Goal: Task Accomplishment & Management: Use online tool/utility

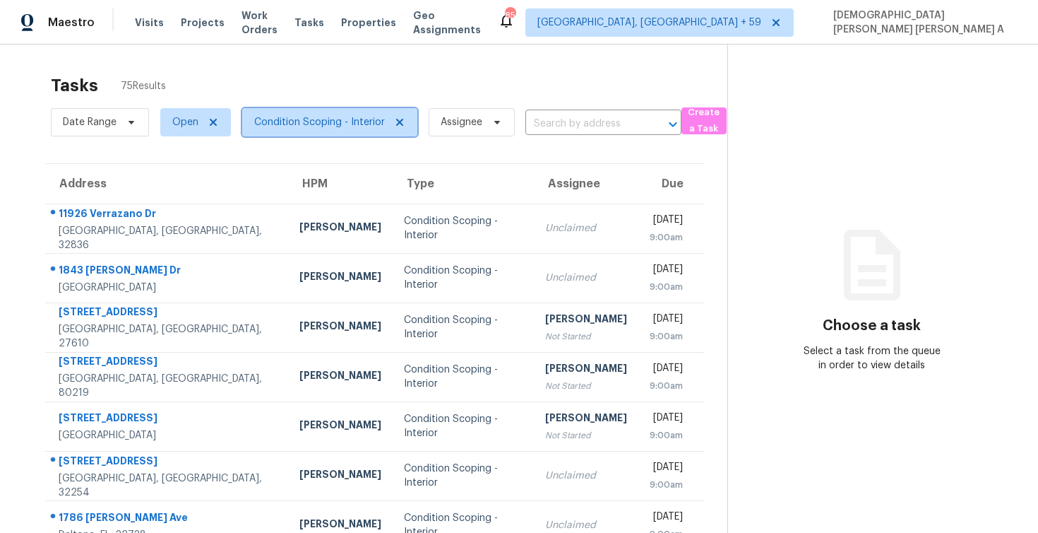
click at [339, 131] on span "Condition Scoping - Interior" at bounding box center [329, 122] width 175 height 28
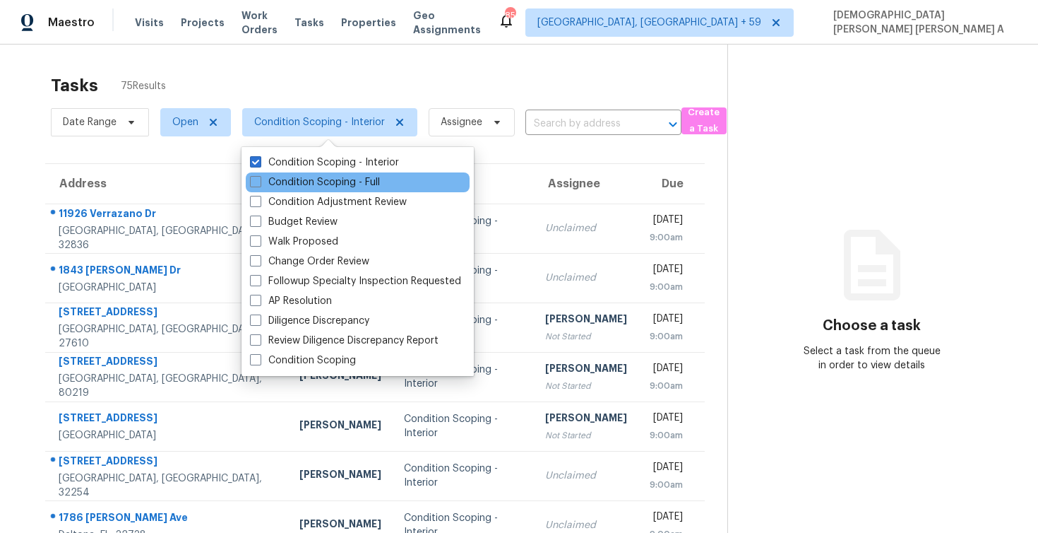
click at [275, 189] on div "Condition Scoping - Full" at bounding box center [358, 182] width 224 height 20
click at [274, 182] on label "Condition Scoping - Full" at bounding box center [315, 182] width 130 height 14
click at [259, 182] on input "Condition Scoping - Full" at bounding box center [254, 179] width 9 height 9
checkbox input "true"
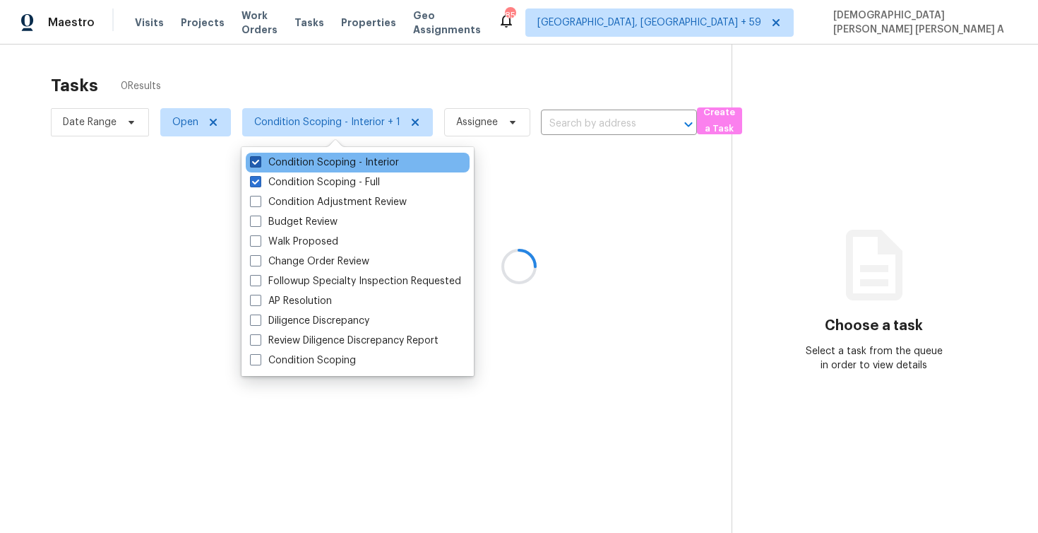
click at [277, 166] on label "Condition Scoping - Interior" at bounding box center [324, 162] width 149 height 14
click at [259, 165] on input "Condition Scoping - Interior" at bounding box center [254, 159] width 9 height 9
checkbox input "false"
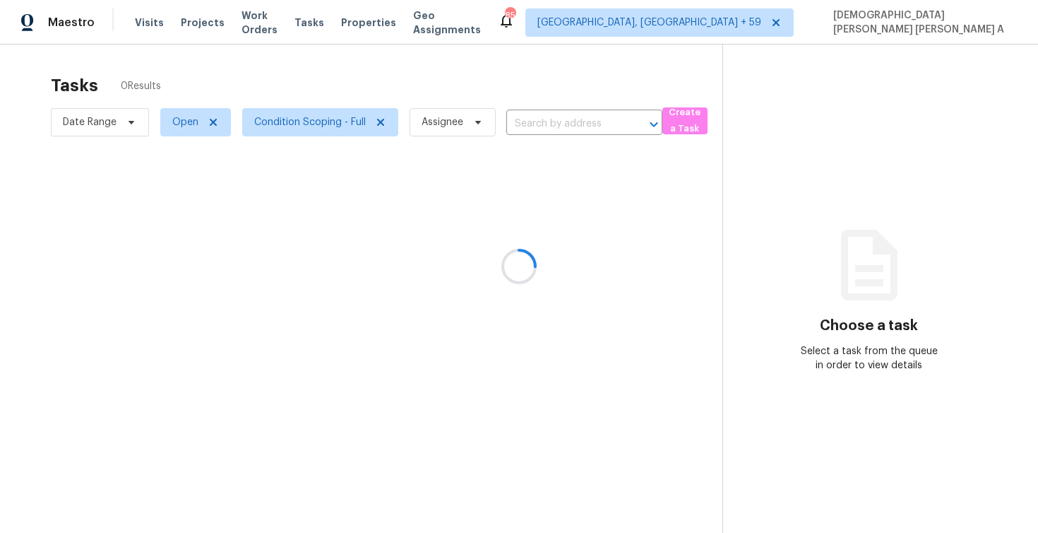
click at [338, 74] on div at bounding box center [519, 266] width 1038 height 533
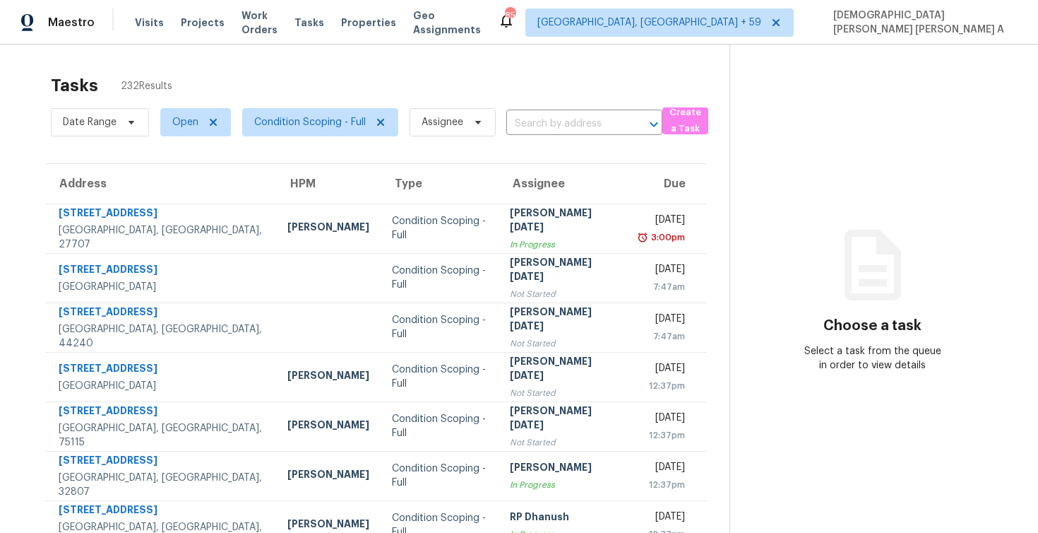
click at [543, 133] on input "text" at bounding box center [564, 124] width 117 height 22
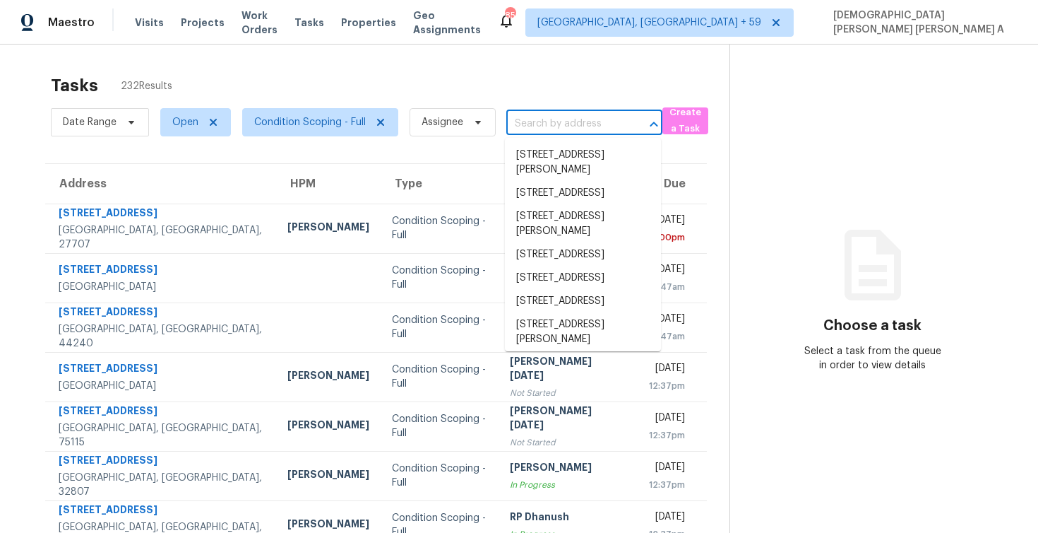
paste input "214 Hemlock Dr Stockbridge, GA, 30281"
type input "214 Hemlock Dr Stockbridge, GA, 30281"
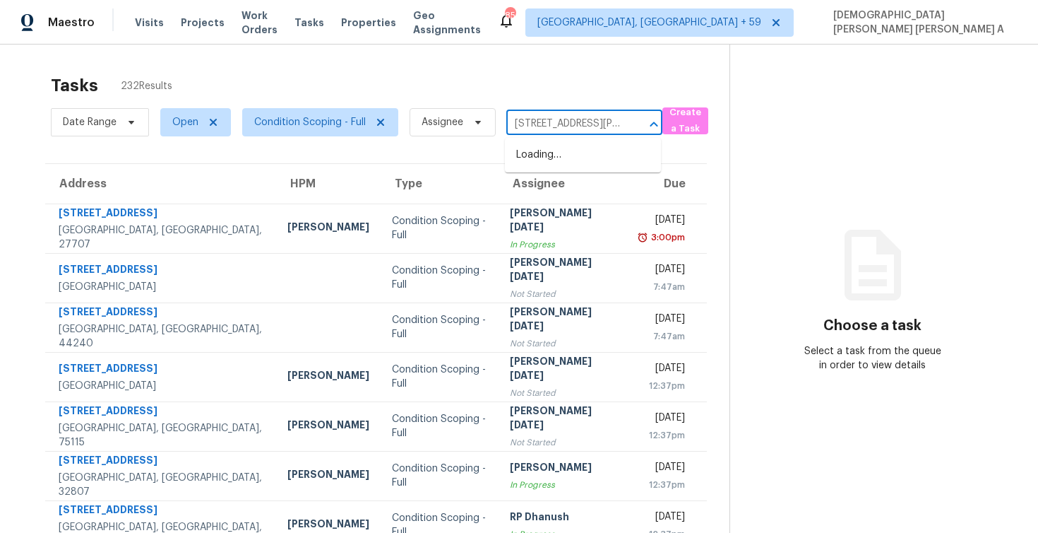
scroll to position [0, 76]
click at [543, 167] on li "214 Hemlock Dr, Stockbridge, GA 30281" at bounding box center [583, 154] width 156 height 23
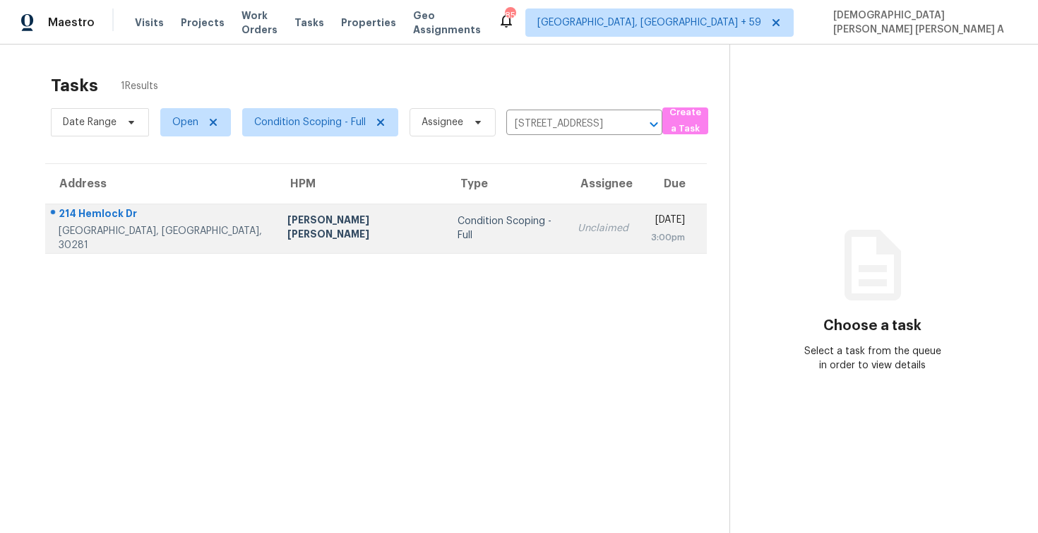
click at [566, 236] on td "Unclaimed" at bounding box center [602, 227] width 73 height 49
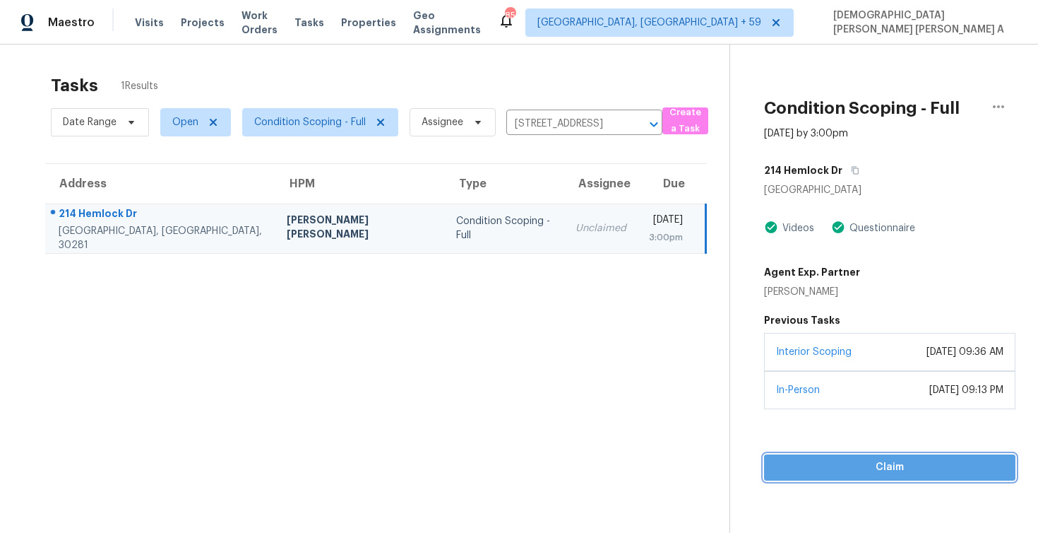
click at [841, 466] on span "Claim" at bounding box center [890, 467] width 229 height 18
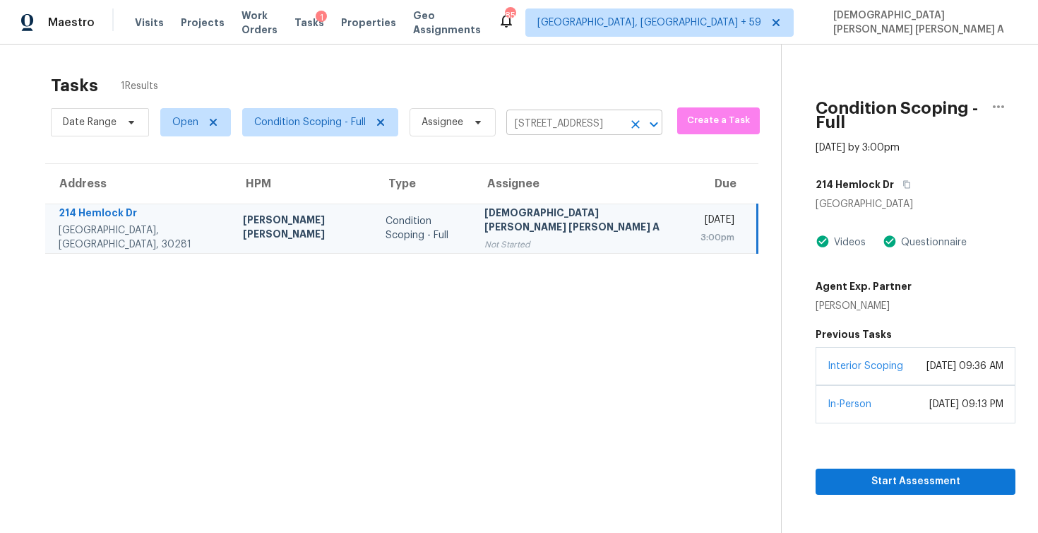
click at [554, 125] on input "214 Hemlock Dr, Stockbridge, GA 30281" at bounding box center [564, 124] width 117 height 22
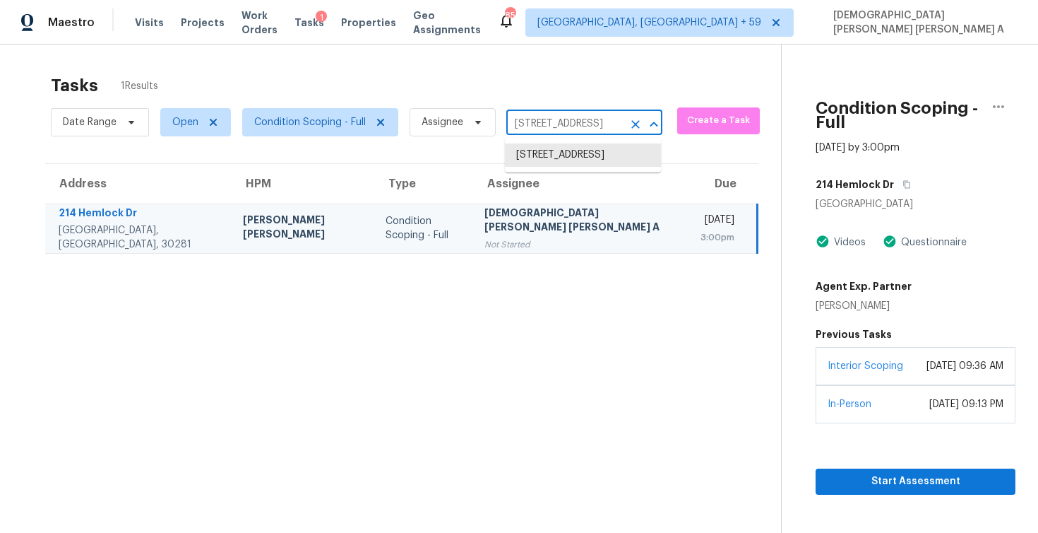
click at [554, 125] on input "214 Hemlock Dr, Stockbridge, GA 30281" at bounding box center [564, 124] width 117 height 22
paste input "7003 Hampshire Ct Woodstock, GA, 30189"
type input "7003 Hampshire Ct Woodstock, GA, 30189"
click at [597, 154] on li "7003 Hampshire Ct, Woodstock, GA 30189" at bounding box center [583, 154] width 156 height 23
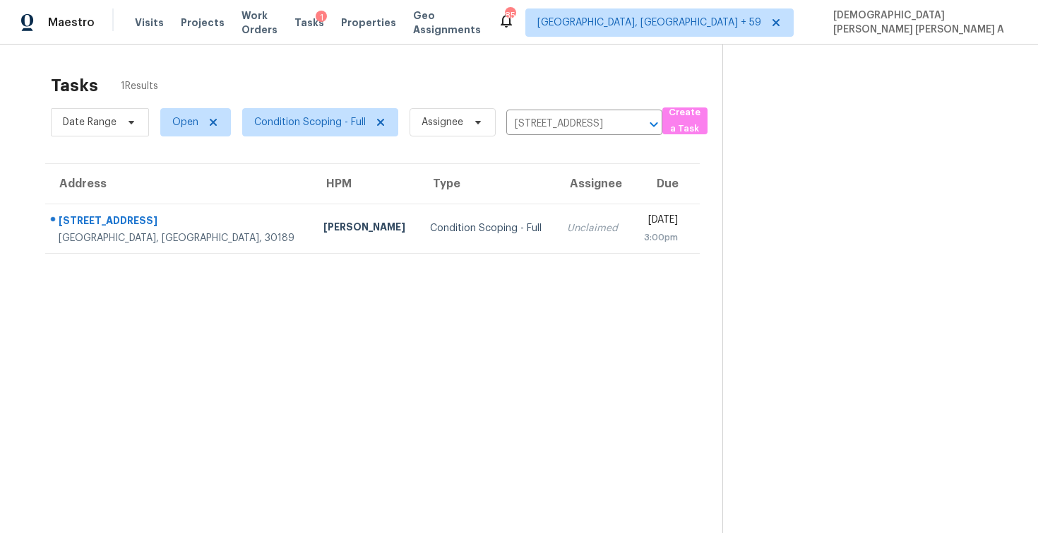
click at [556, 245] on td "Unclaimed" at bounding box center [593, 227] width 75 height 49
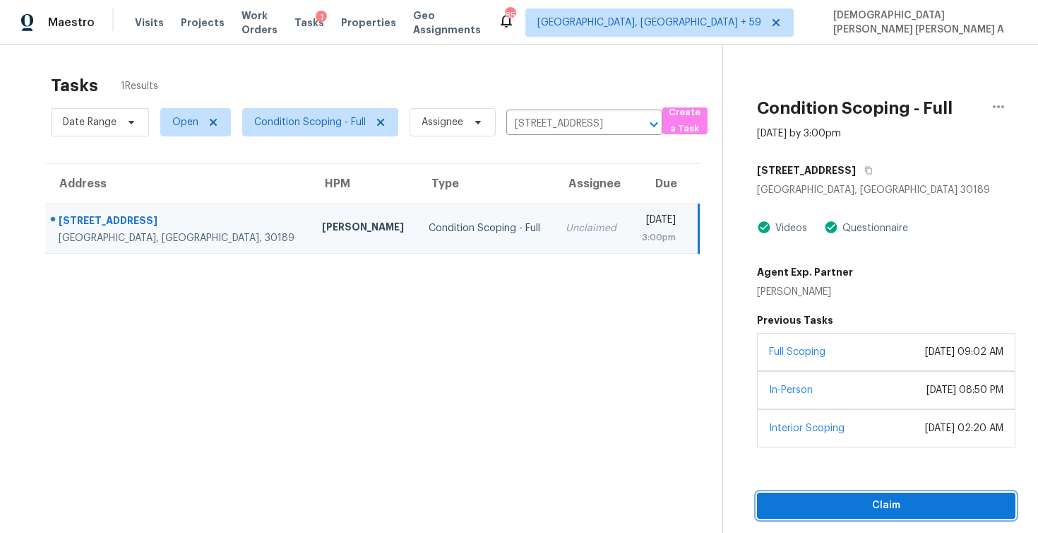
click at [838, 501] on span "Claim" at bounding box center [886, 506] width 236 height 18
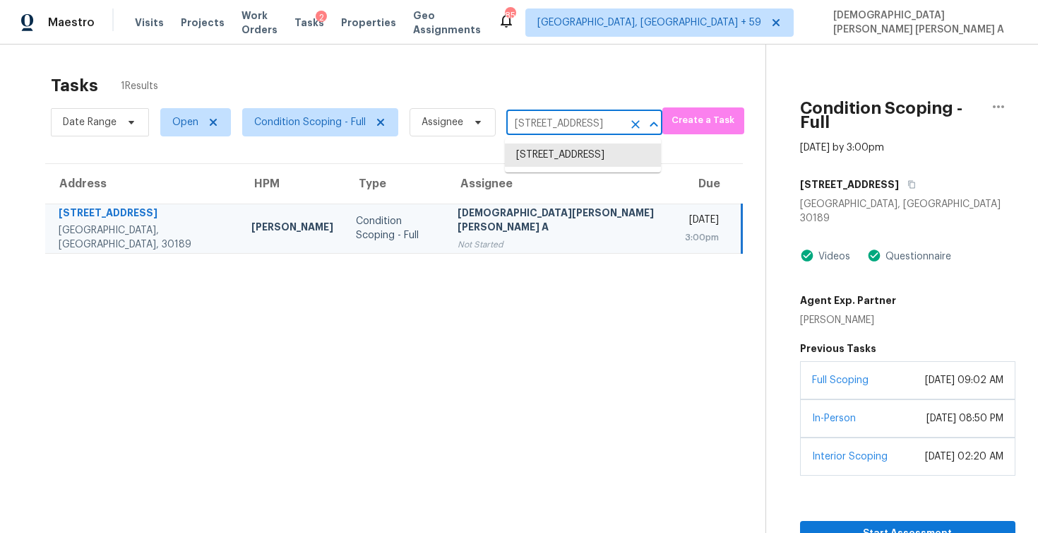
click at [574, 117] on input "7003 Hampshire Ct, Woodstock, GA 30189" at bounding box center [564, 124] width 117 height 22
paste input "32535 Pine Rd Eustis, FL, 32736"
type input "32535 Pine Rd Eustis, FL, 32736"
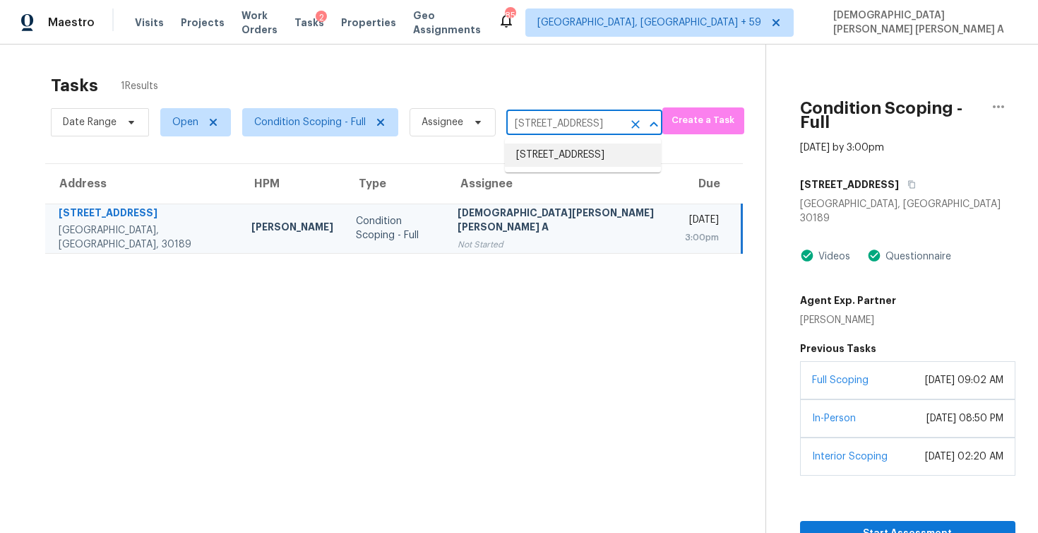
click at [570, 167] on li "32535 Pine Rd, Eustis, FL 32736" at bounding box center [583, 154] width 156 height 23
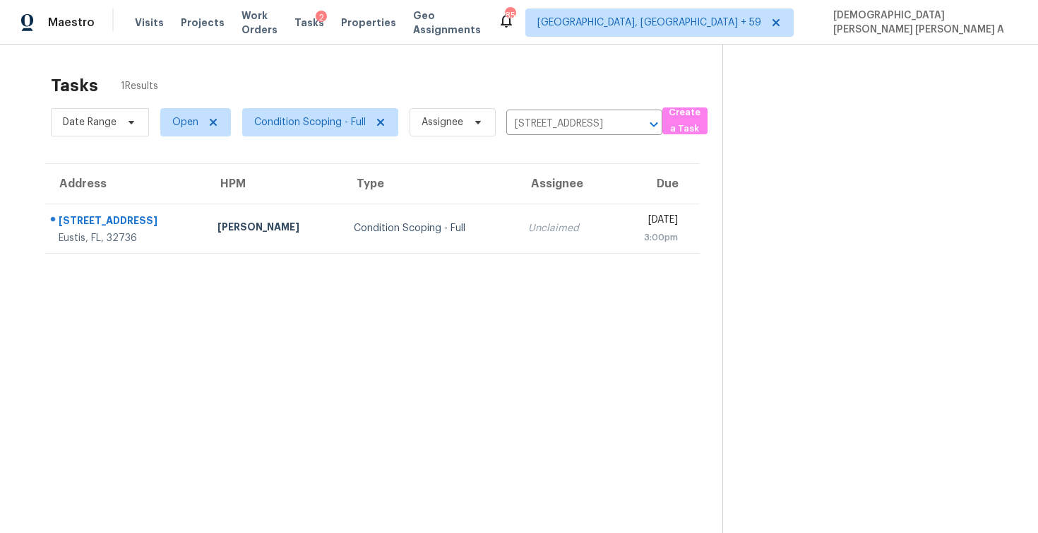
click at [612, 236] on td "Mon, Aug 18th 2025 3:00pm" at bounding box center [656, 227] width 88 height 49
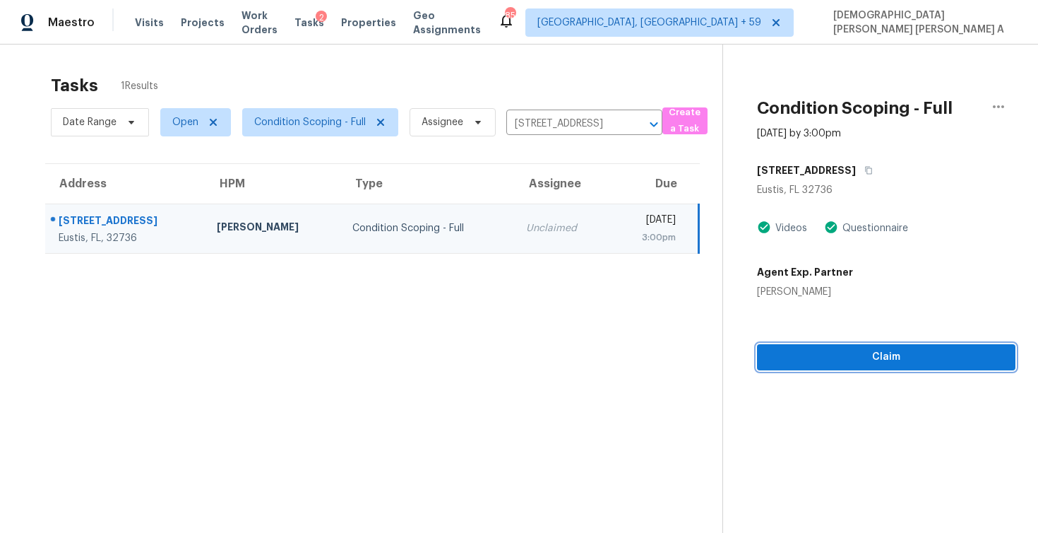
click at [828, 363] on span "Claim" at bounding box center [886, 357] width 236 height 18
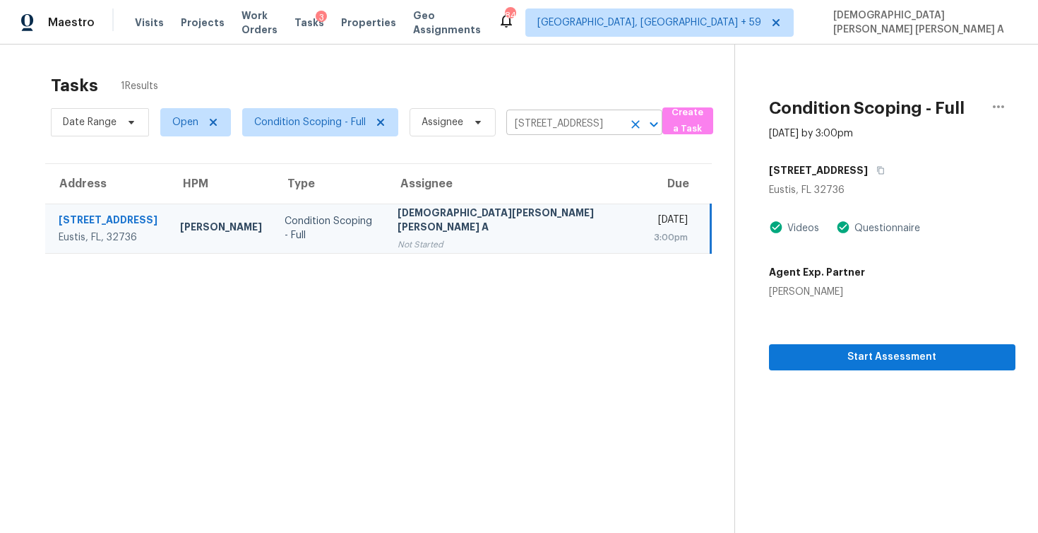
click at [557, 127] on input "32535 Pine Rd, Eustis, FL 32736" at bounding box center [564, 124] width 117 height 22
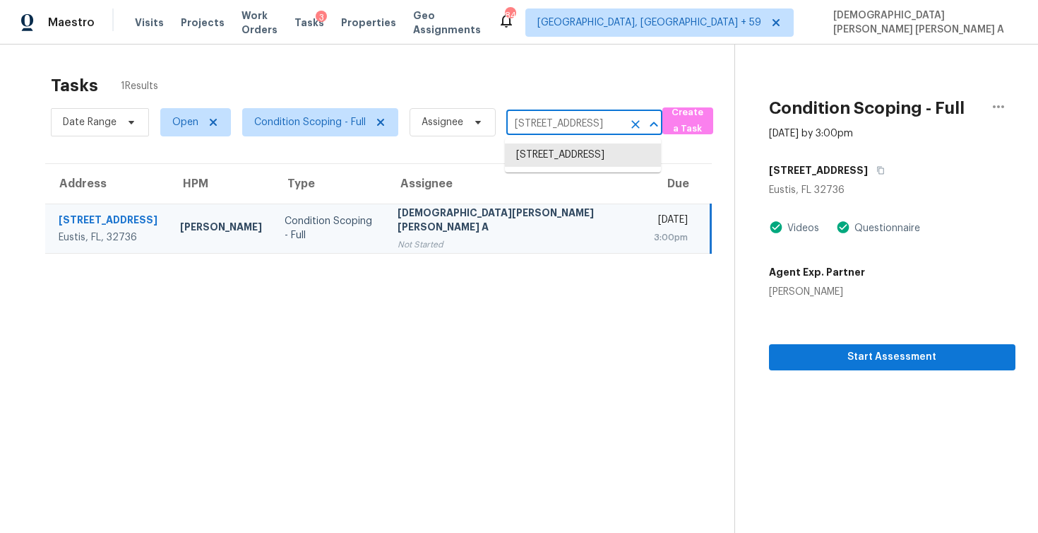
click at [557, 127] on input "32535 Pine Rd, Eustis, FL 32736" at bounding box center [564, 124] width 117 height 22
paste input "10642 Larissa St Orlando, FL, 32821"
type input "10642 Larissa St Orlando, FL, 32821"
click at [562, 150] on li "10642 Larissa St, Orlando, FL 32821" at bounding box center [583, 154] width 156 height 23
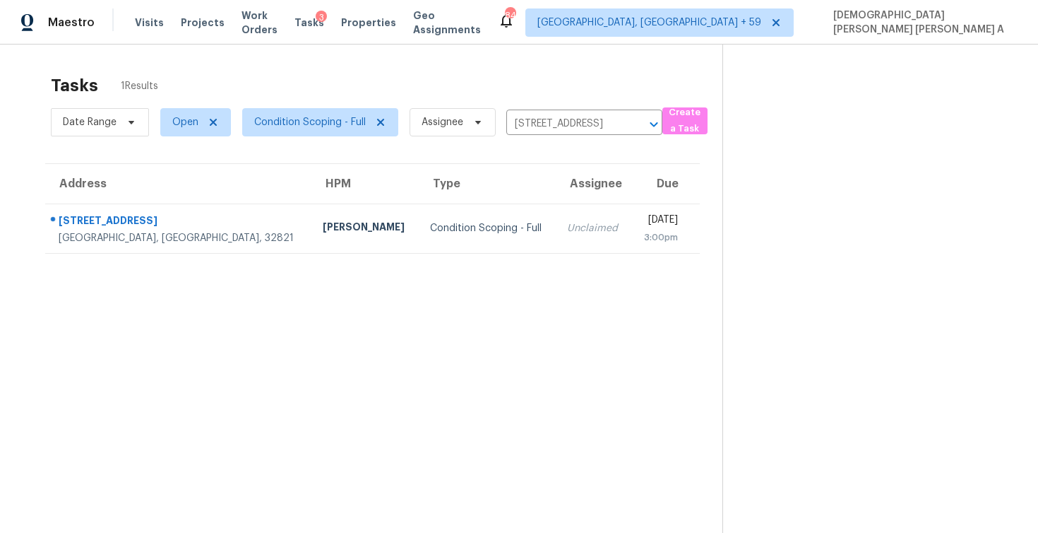
click at [556, 240] on td "Unclaimed" at bounding box center [594, 227] width 76 height 49
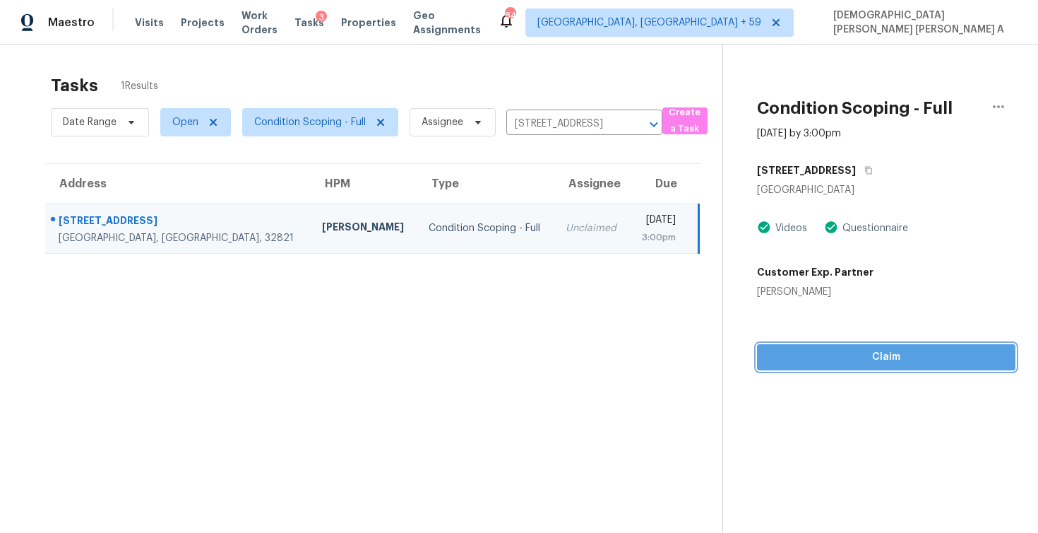
click at [813, 363] on span "Claim" at bounding box center [886, 357] width 236 height 18
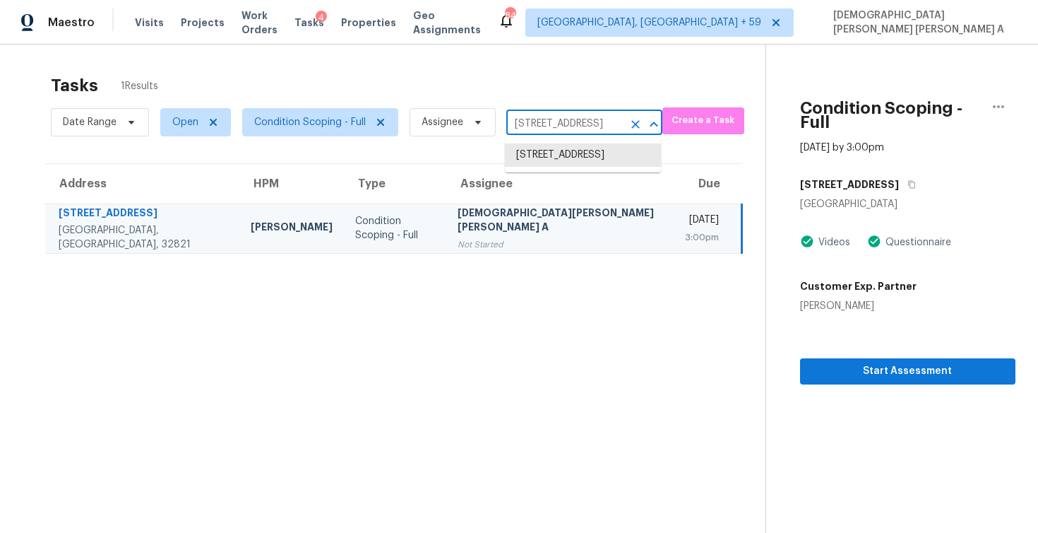
click at [529, 123] on input "10642 Larissa St, Orlando, FL 32821" at bounding box center [564, 124] width 117 height 22
paste input "9328 Kaitlyn Ct Lantana, TX, 76226"
click at [583, 160] on li "10642 Larissa St, Orlando, FL 32821" at bounding box center [583, 154] width 156 height 23
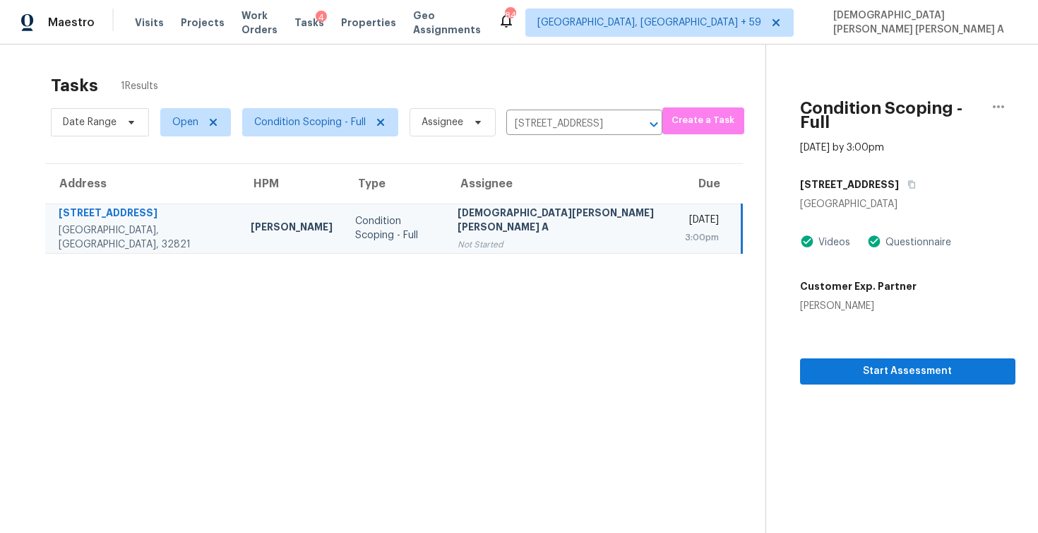
click at [515, 228] on div "[DEMOGRAPHIC_DATA][PERSON_NAME] [PERSON_NAME] A" at bounding box center [560, 222] width 205 height 32
click at [550, 129] on input "10642 Larissa St, Orlando, FL 32821" at bounding box center [564, 124] width 117 height 22
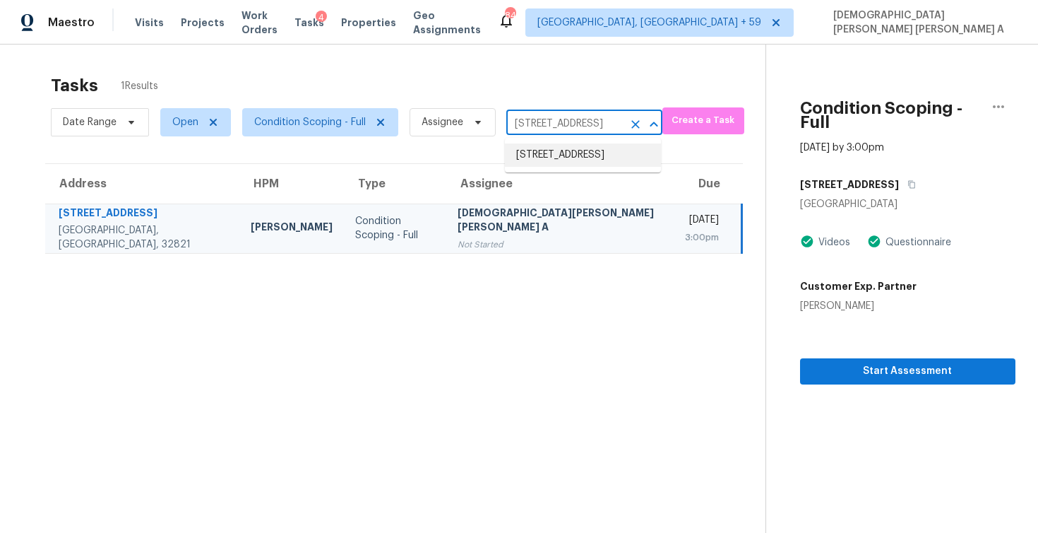
click at [550, 129] on input "10642 Larissa St, Orlando, FL 32821" at bounding box center [564, 124] width 117 height 22
paste input "9328 Kaitlyn Ct Lantana, TX, 76226"
click at [562, 126] on input "10642 Larissa St, Orlando, FL 32821" at bounding box center [564, 124] width 117 height 22
paste input "9328 Kaitlyn Ct Lantana, TX, 76226"
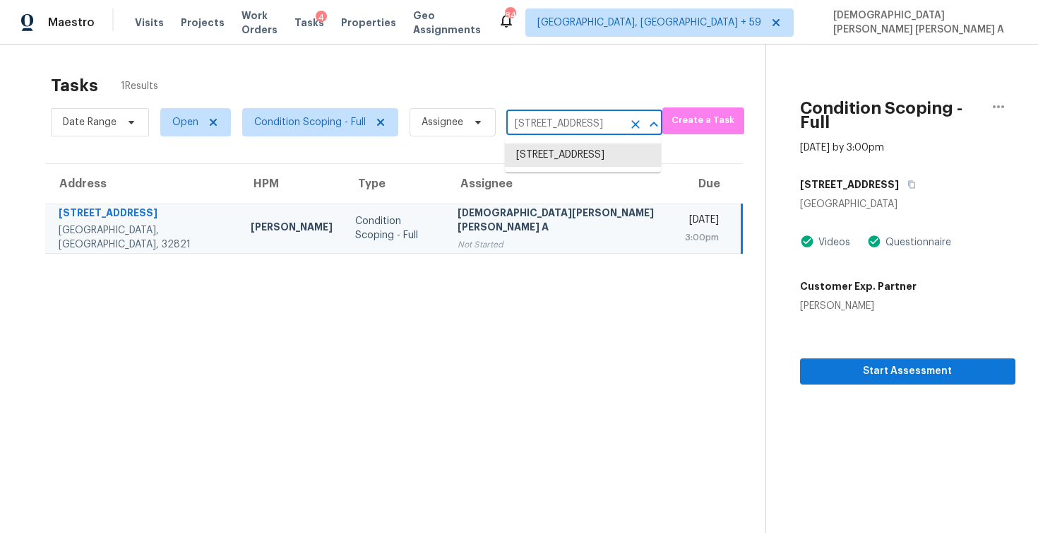
click at [557, 122] on input "10642 Larissa St, Orlando, FL 32821" at bounding box center [564, 124] width 117 height 22
paste input "9328 Kaitlyn Ct Lantana, TX, 76226"
type input "9328 Kaitlyn Ct Lantana"
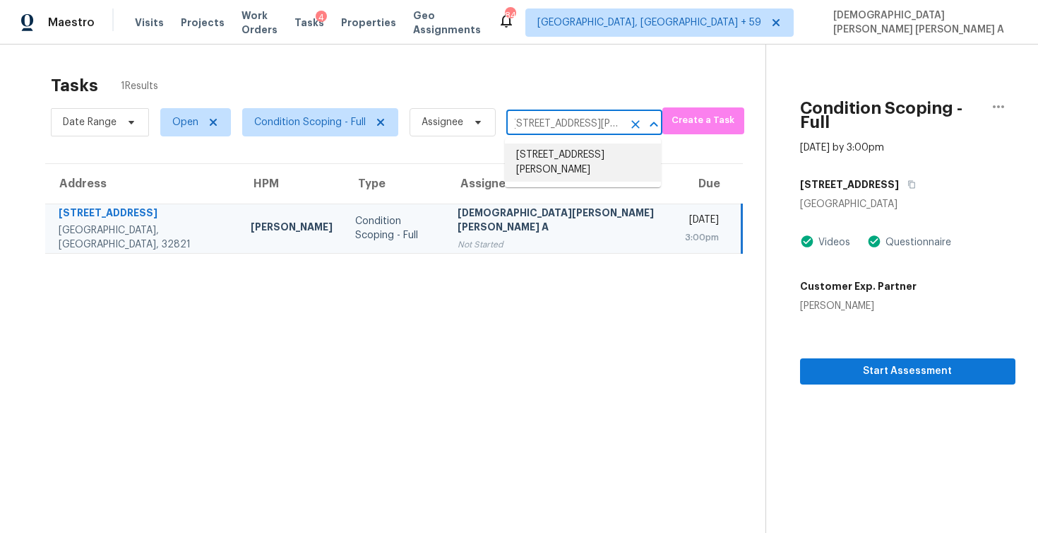
click at [564, 148] on li "9328 Kaitlyn Ct, Lantana, TX 76226" at bounding box center [583, 162] width 156 height 38
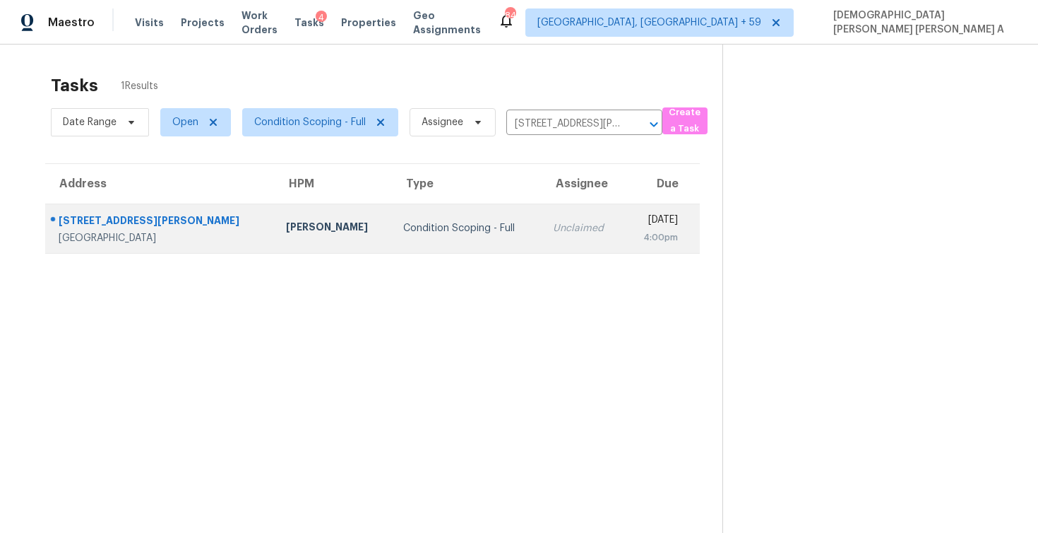
click at [542, 239] on td "Unclaimed" at bounding box center [583, 227] width 82 height 49
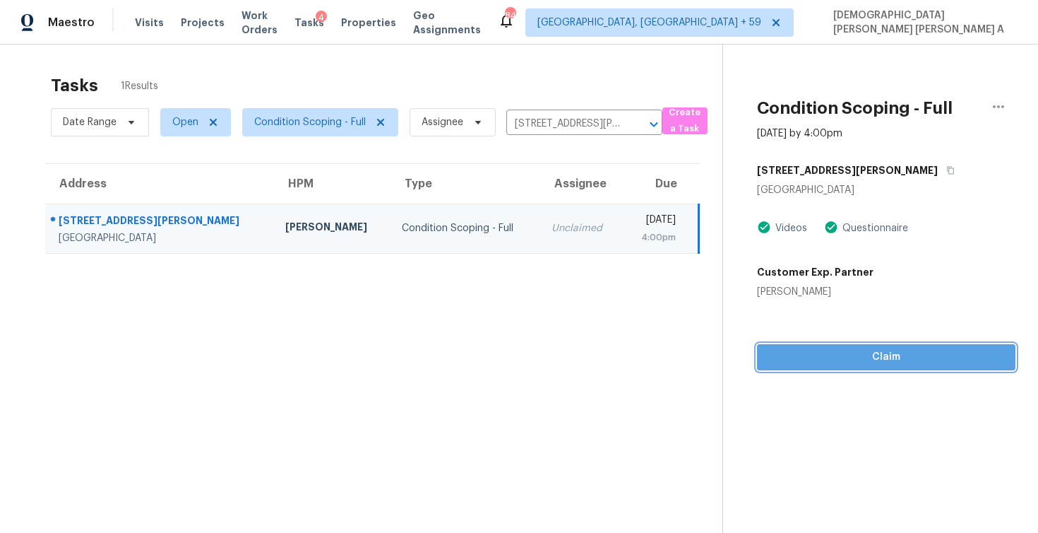
click at [848, 362] on span "Claim" at bounding box center [886, 357] width 236 height 18
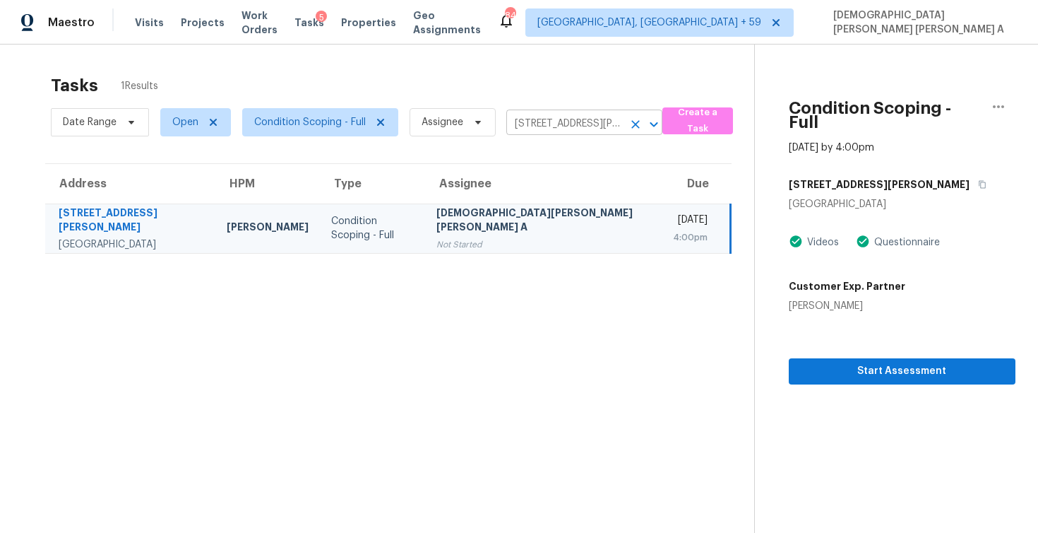
click at [571, 121] on input "9328 Kaitlyn Ct, Lantana, TX 76226" at bounding box center [564, 124] width 117 height 22
paste input "418 Marengo St Cleburne, TX, 76033"
click at [564, 110] on div "Date Range Open Condition Scoping - Full Assignee 9328 Kaitlyn Ct, Lantana, TX …" at bounding box center [357, 122] width 612 height 37
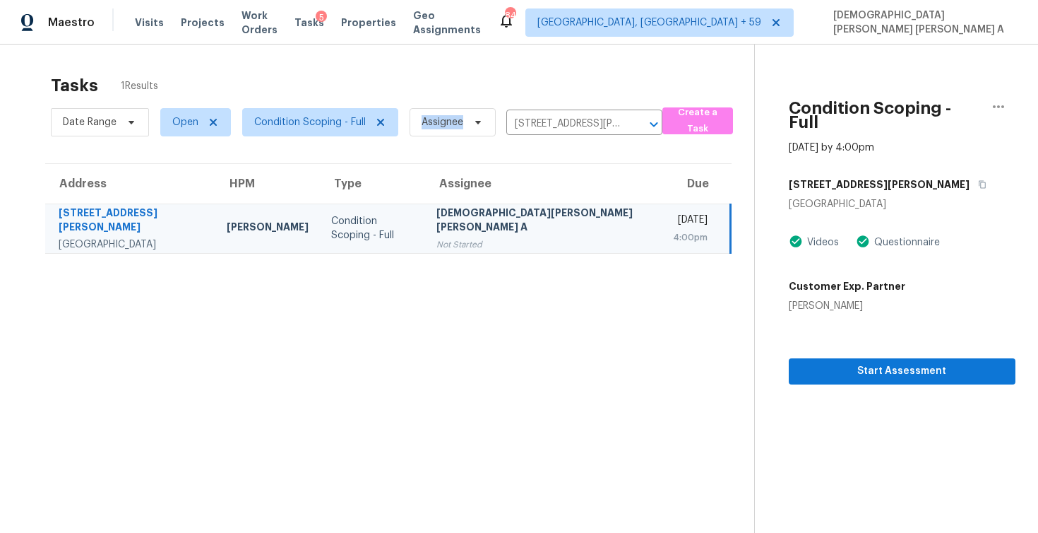
click at [564, 110] on div "Date Range Open Condition Scoping - Full Assignee 9328 Kaitlyn Ct, Lantana, TX …" at bounding box center [357, 122] width 612 height 37
click at [559, 121] on input "9328 Kaitlyn Ct, Lantana, TX 76226" at bounding box center [564, 124] width 117 height 22
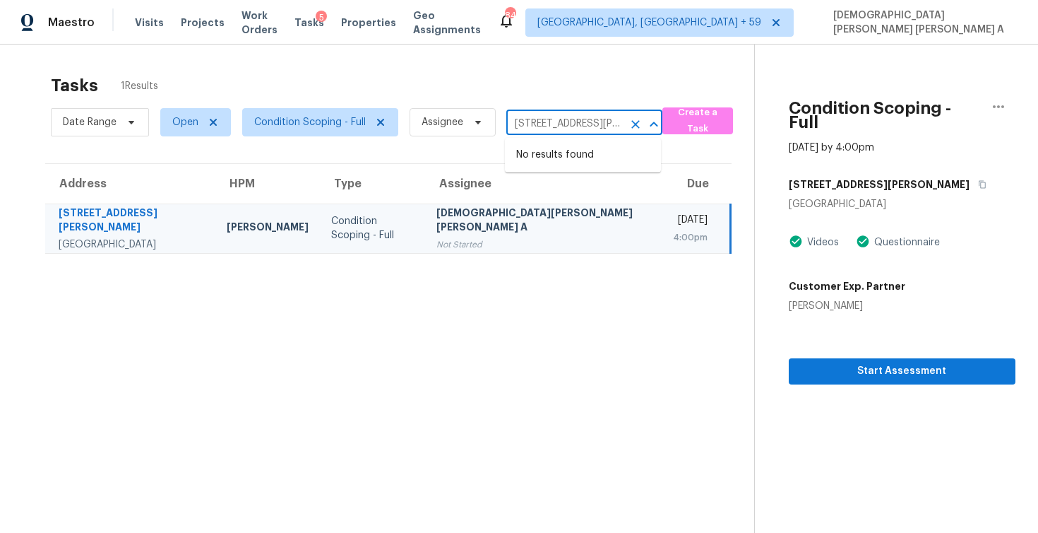
paste input "418 Marengo St Cleburne, TX, 76033"
type input "418 Marengo St Cleburne"
click at [581, 167] on li "418 Marengo St, Cleburne, TX 76033" at bounding box center [583, 154] width 156 height 23
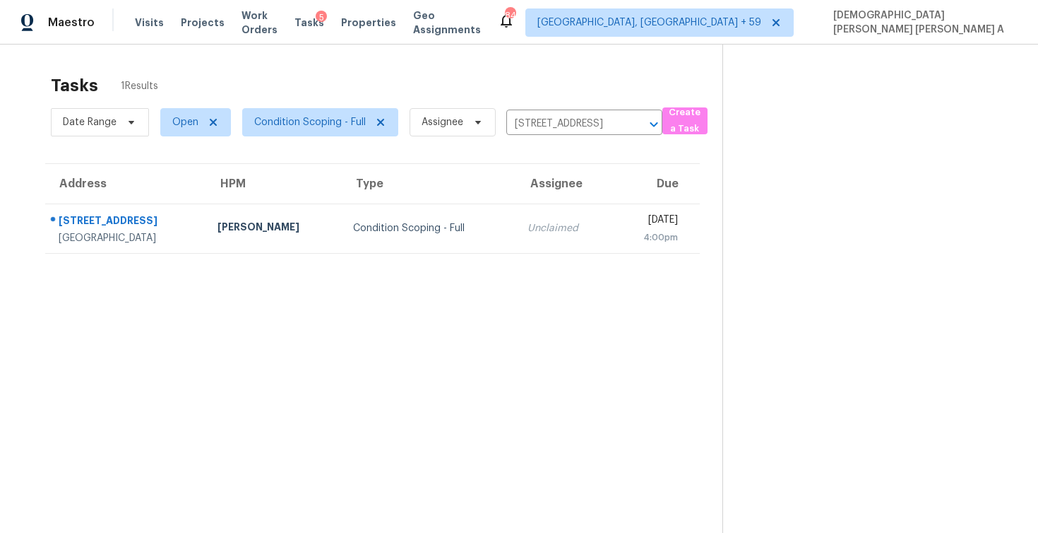
click at [541, 233] on td "Unclaimed" at bounding box center [563, 227] width 95 height 49
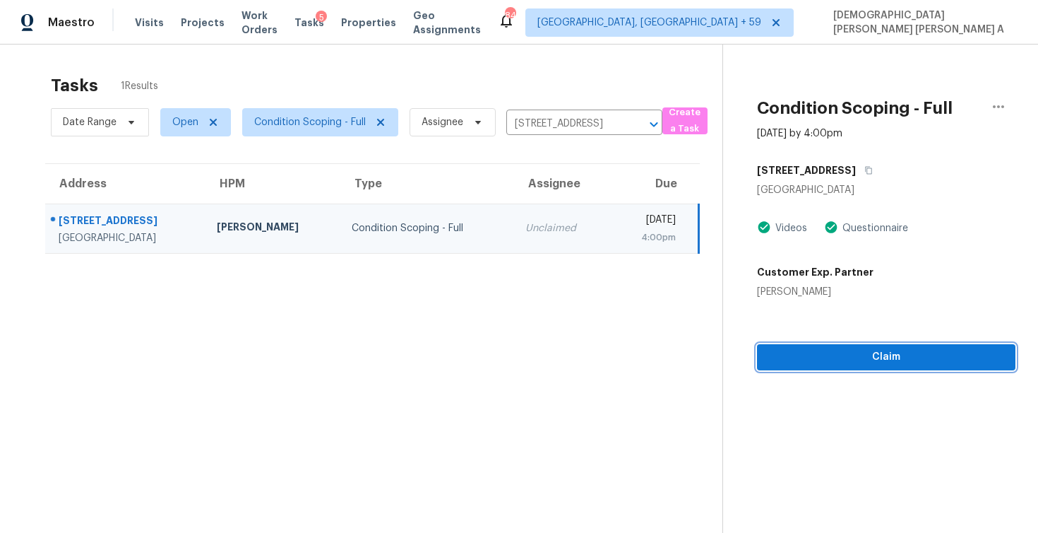
click at [827, 368] on button "Claim" at bounding box center [886, 357] width 259 height 26
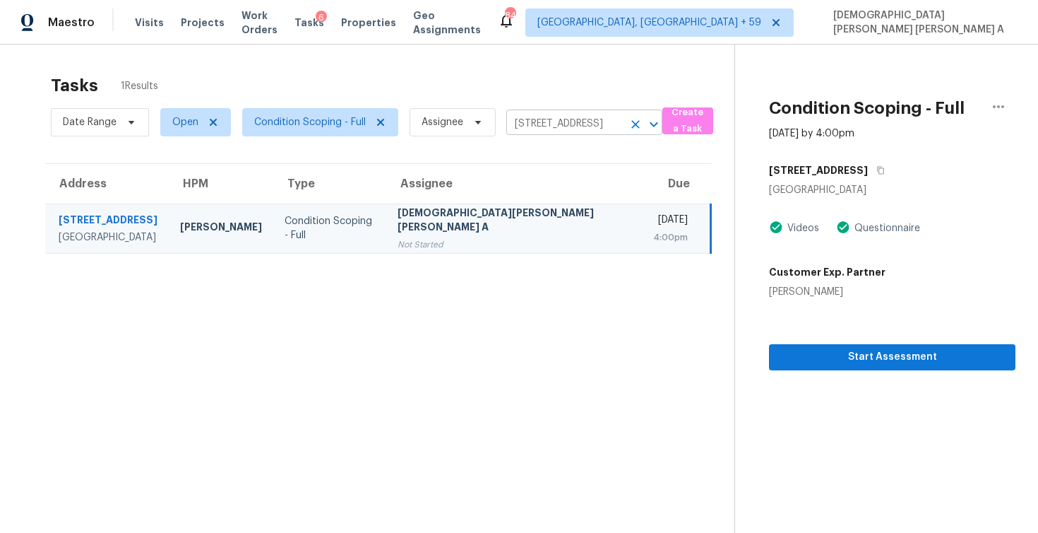
click at [525, 131] on input "418 Marengo St, Cleburne, TX 76033" at bounding box center [564, 124] width 117 height 22
click at [525, 130] on input "418 Marengo St, Cleburne, TX 76033" at bounding box center [564, 124] width 117 height 22
paste input "273 Queens Way Canton, MI, 48188"
click at [592, 118] on input "418 Marengo St, Cleburne, TX 76033" at bounding box center [564, 124] width 117 height 22
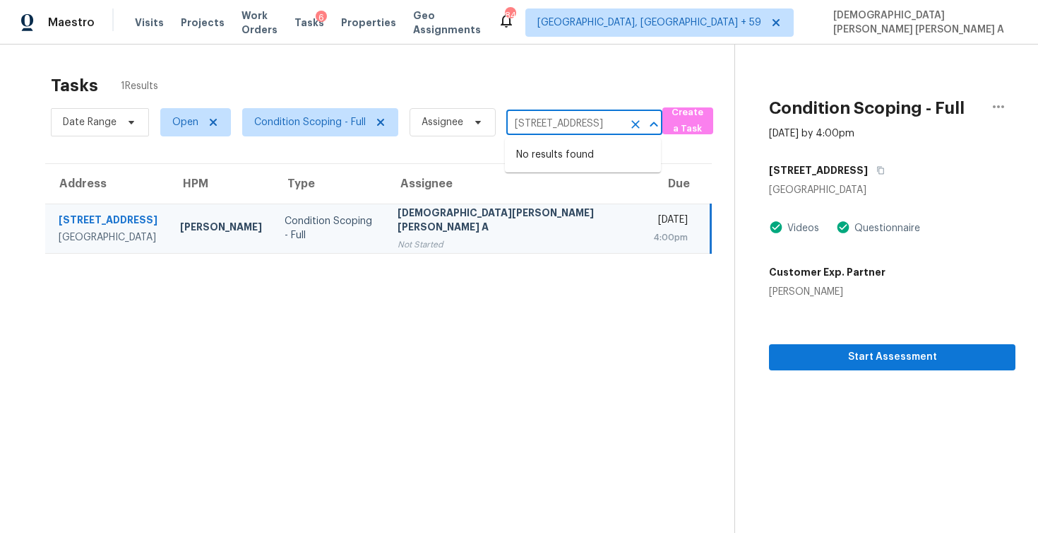
click at [592, 118] on input "418 Marengo St, Cleburne, TX 76033" at bounding box center [564, 124] width 117 height 22
paste input "273 Queens Way Canton, MI, 48188"
type input "273 Queens Way"
click at [578, 162] on li "273 Queens Way, Canton, MI 48188" at bounding box center [583, 154] width 156 height 23
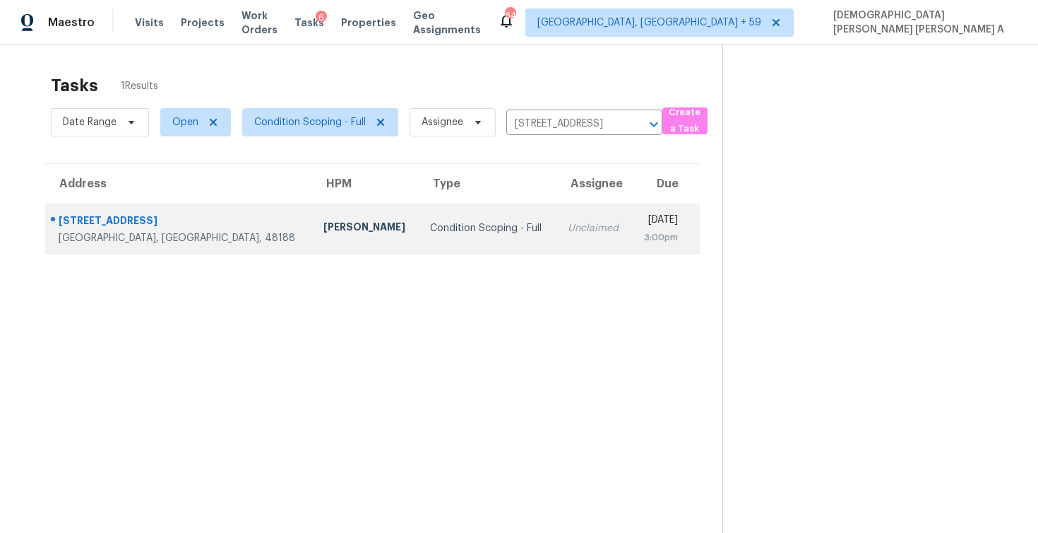
click at [568, 230] on div "Unclaimed" at bounding box center [594, 228] width 52 height 14
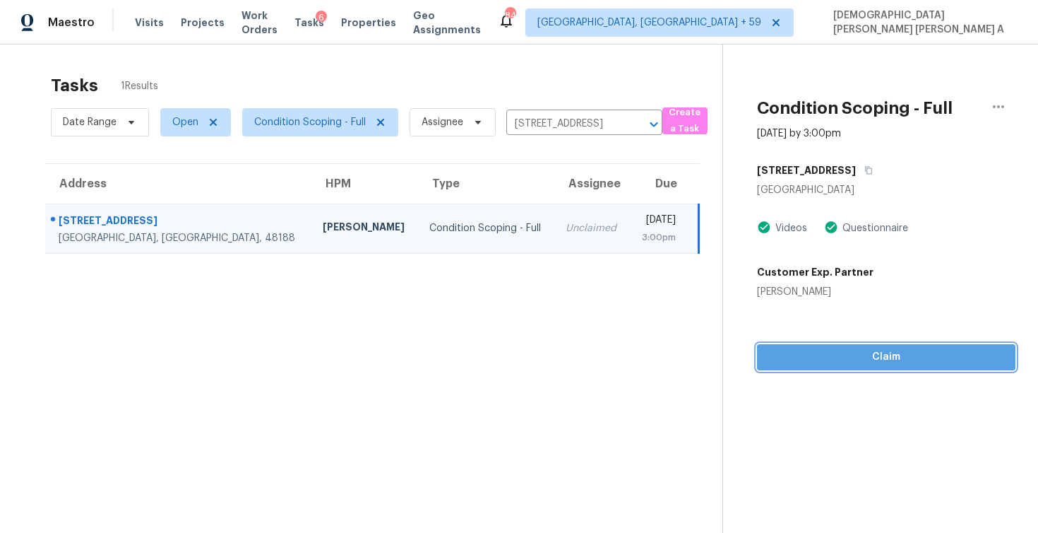
click at [839, 350] on span "Claim" at bounding box center [886, 357] width 236 height 18
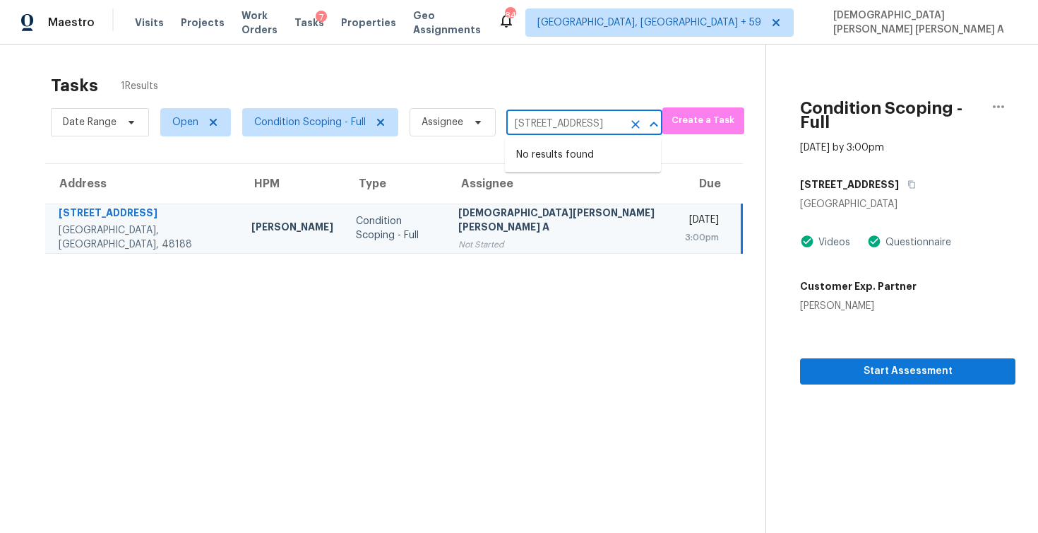
click at [574, 118] on input "273 Queens Way, Canton, MI 48188" at bounding box center [564, 124] width 117 height 22
paste input "1105 Virginia Water Dr Rolesville, NC, 27571"
click at [544, 118] on input "273 Queens Way, Canton, MI 48188" at bounding box center [564, 124] width 117 height 22
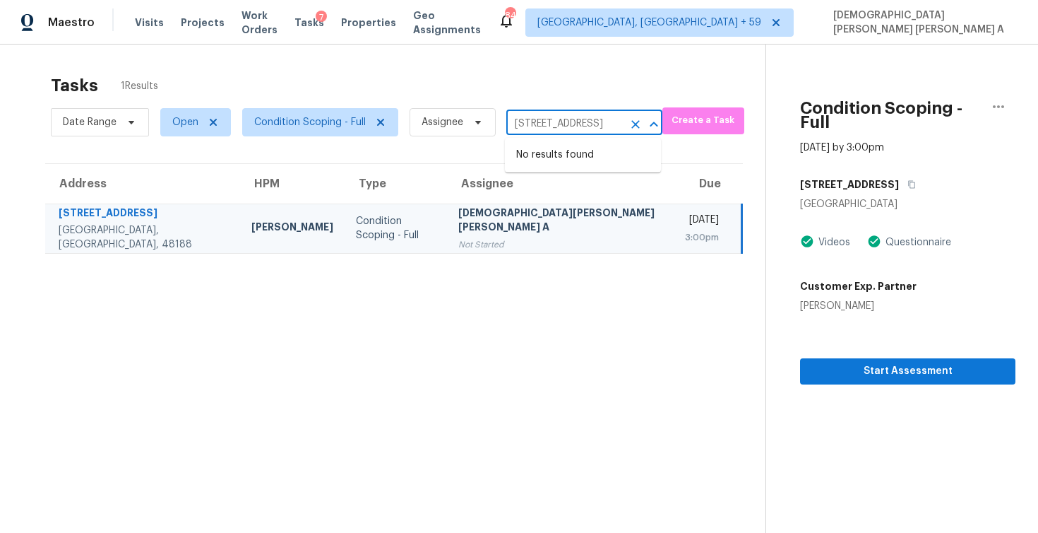
paste input "1105 Virginia Water Dr Rolesville, NC, 27571"
type input "1105 Virginia Water Dr"
click at [566, 174] on li "1105 Virginia Water Dr, Rolesville, NC 27571" at bounding box center [583, 162] width 156 height 38
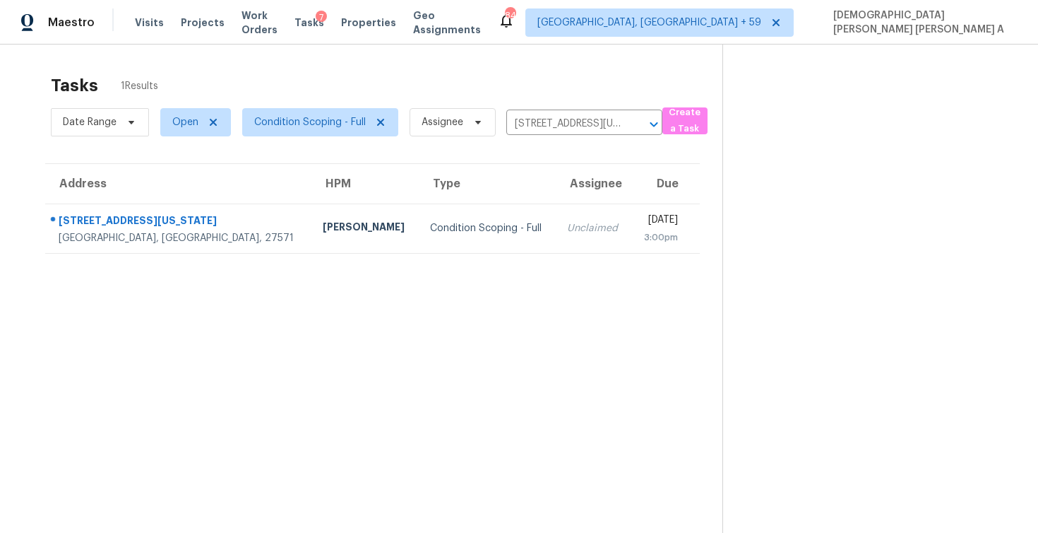
click at [567, 223] on div "Unclaimed" at bounding box center [593, 228] width 53 height 14
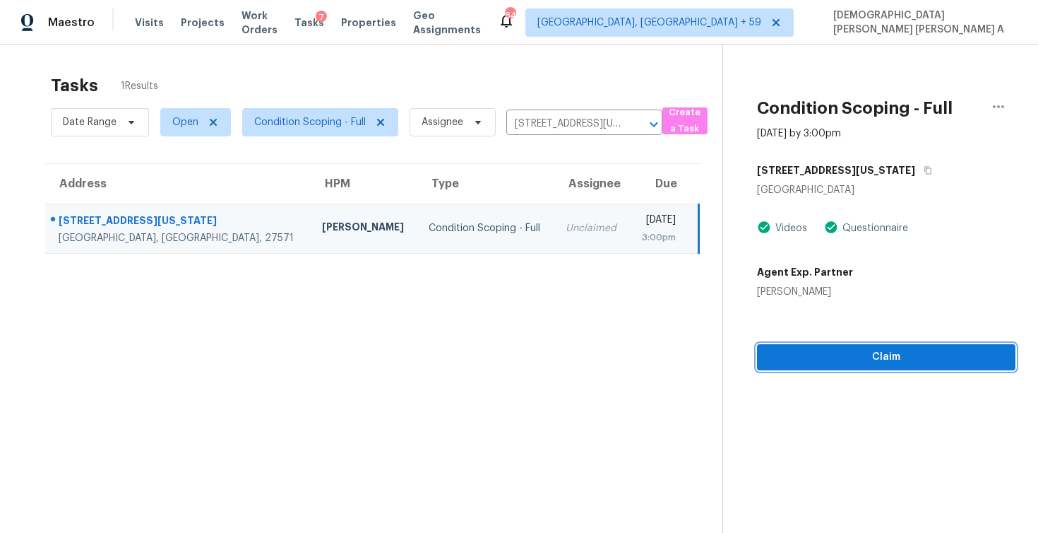
click at [848, 357] on span "Claim" at bounding box center [886, 357] width 236 height 18
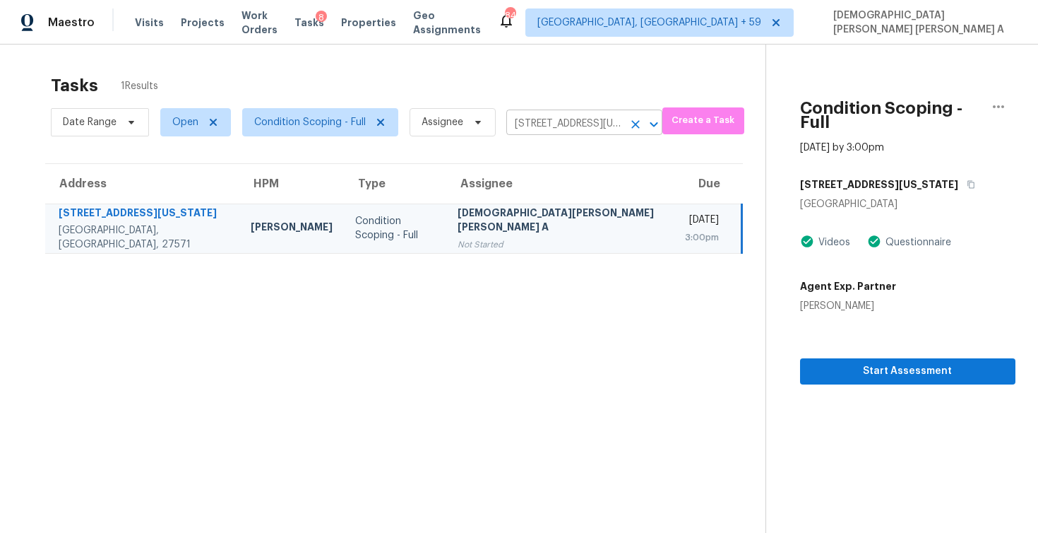
click at [578, 125] on input "1105 Virginia Water Dr, Rolesville, NC 27571" at bounding box center [564, 124] width 117 height 22
paste input "5102 Shorthorn Way Greensboro, NC, 27405"
click at [558, 127] on input "1105 Virginia Water Dr, Rolesville, NC 27571" at bounding box center [564, 124] width 117 height 22
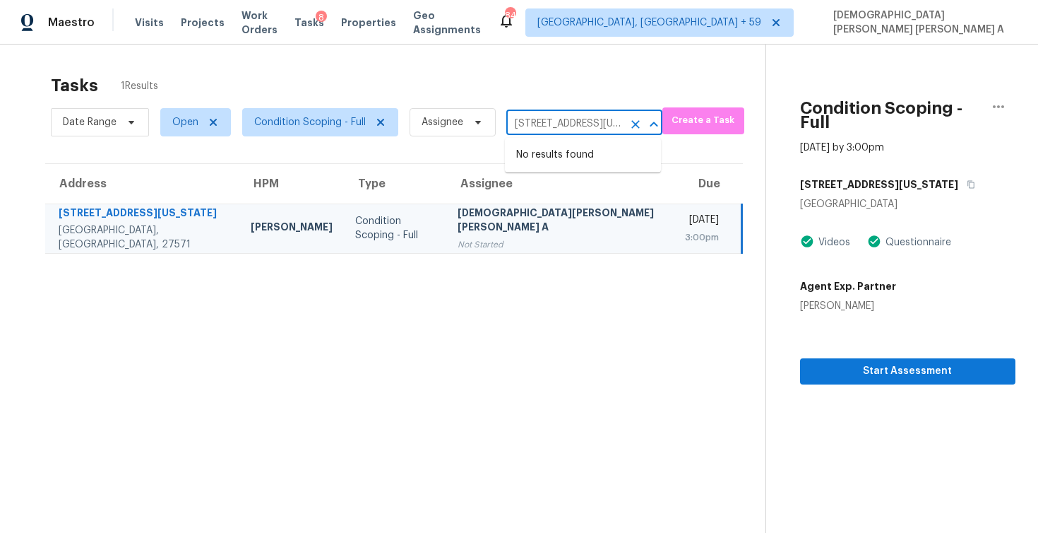
paste input "5102 Shorthorn Way Greensboro, NC, 27405"
type input "5102 Shorthorn Way"
click at [579, 167] on li "5102 Shorthorn Way, Greensboro, NC 27405" at bounding box center [583, 154] width 156 height 23
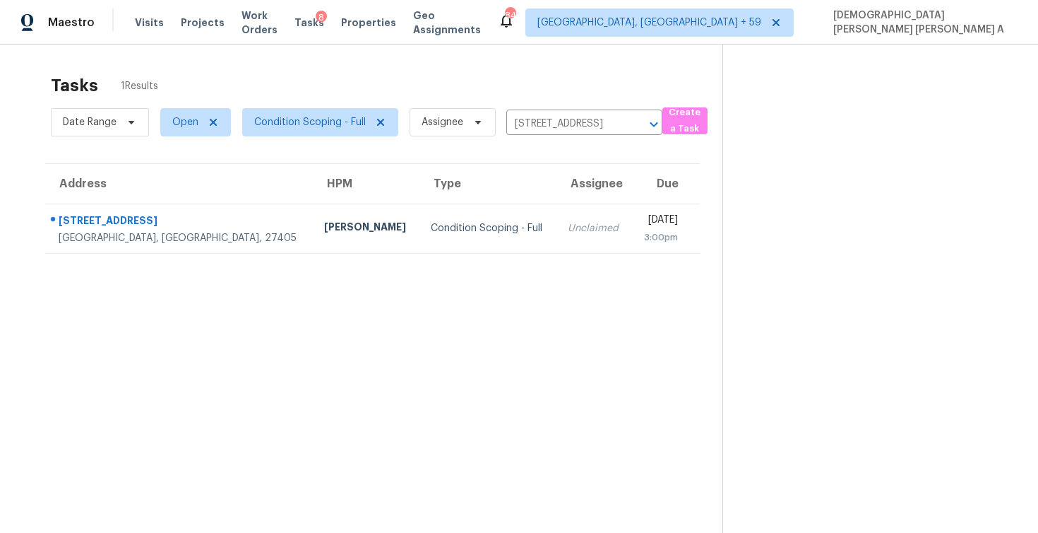
click at [631, 233] on td "Mon, Aug 18th 2025 3:00pm" at bounding box center [665, 227] width 69 height 49
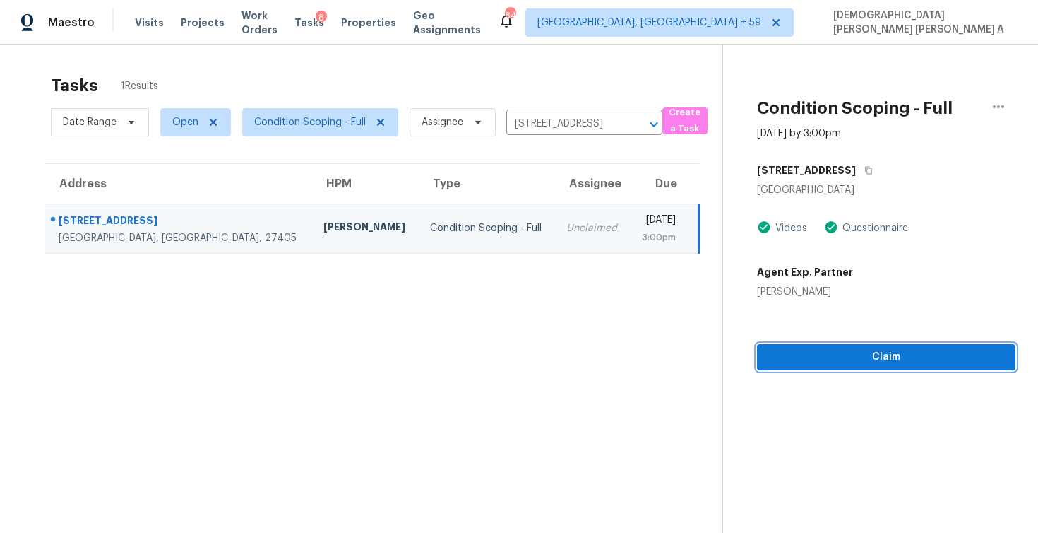
click at [811, 361] on span "Claim" at bounding box center [886, 357] width 236 height 18
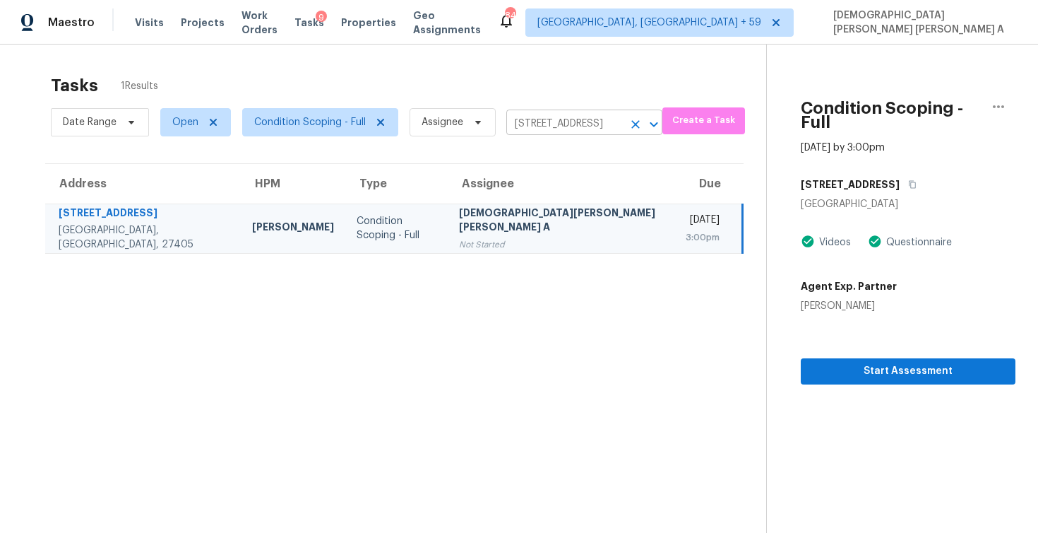
click at [590, 119] on input "5102 Shorthorn Way, Greensboro, NC 27405" at bounding box center [564, 124] width 117 height 22
paste input "7704 Zebulon Rd Youngsville, NC, 27596"
click at [592, 125] on input "5102 Shorthorn Way, Greensboro, NC 27405" at bounding box center [564, 124] width 117 height 22
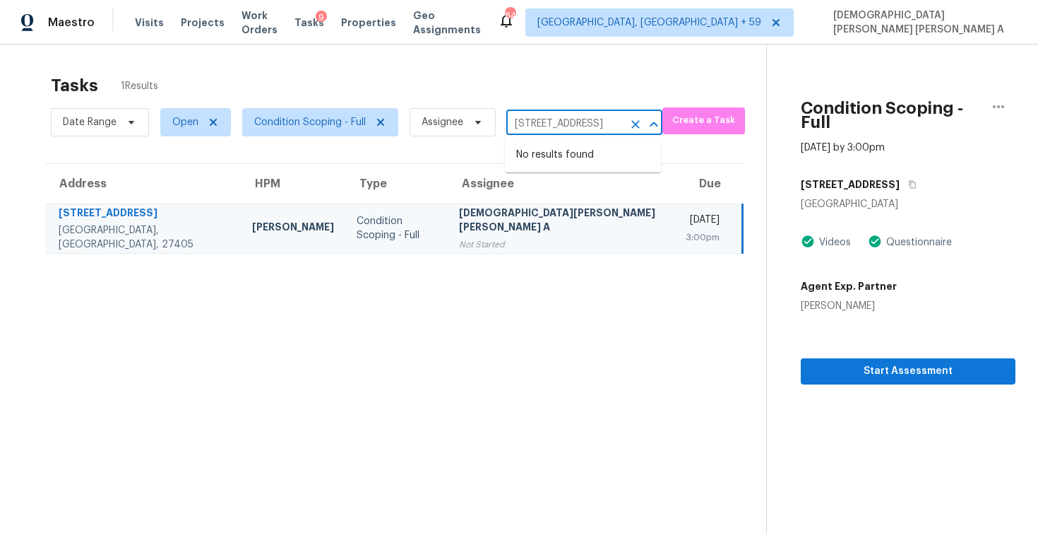
paste input "7704 Zebulon Rd Youngsville, NC, 27596"
type input "7704 Zebulon Rd Youngsville"
click at [588, 167] on li "7704 Zebulon Rd, Youngsville, NC 27596" at bounding box center [583, 154] width 156 height 23
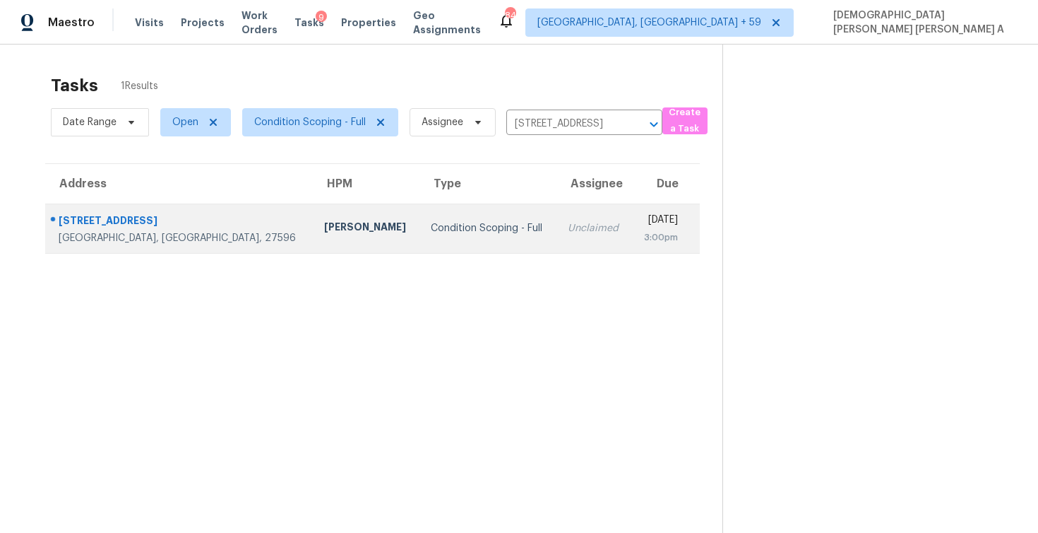
click at [631, 245] on td "Mon, Aug 18th 2025 3:00pm" at bounding box center [665, 227] width 69 height 49
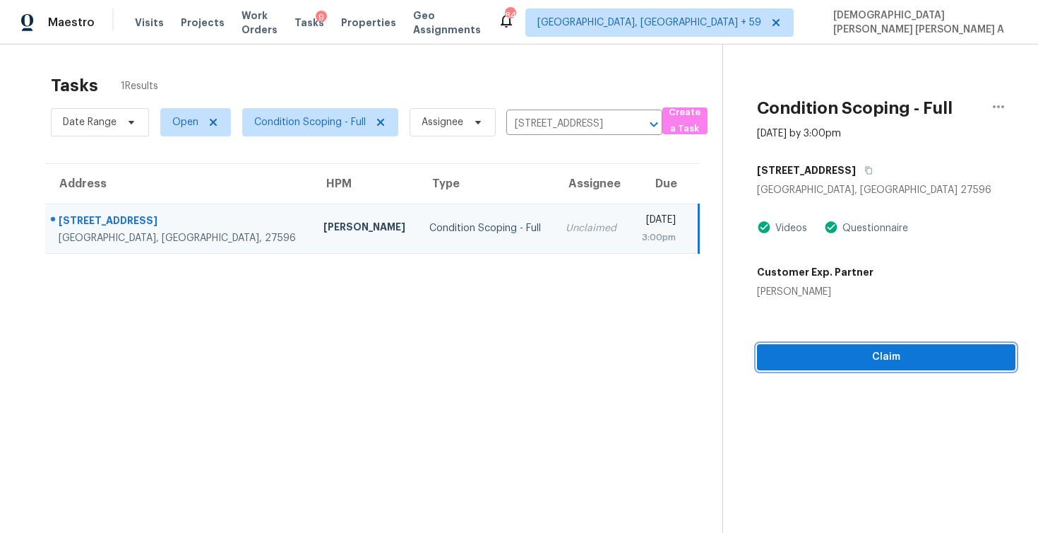
click at [813, 365] on span "Claim" at bounding box center [886, 357] width 236 height 18
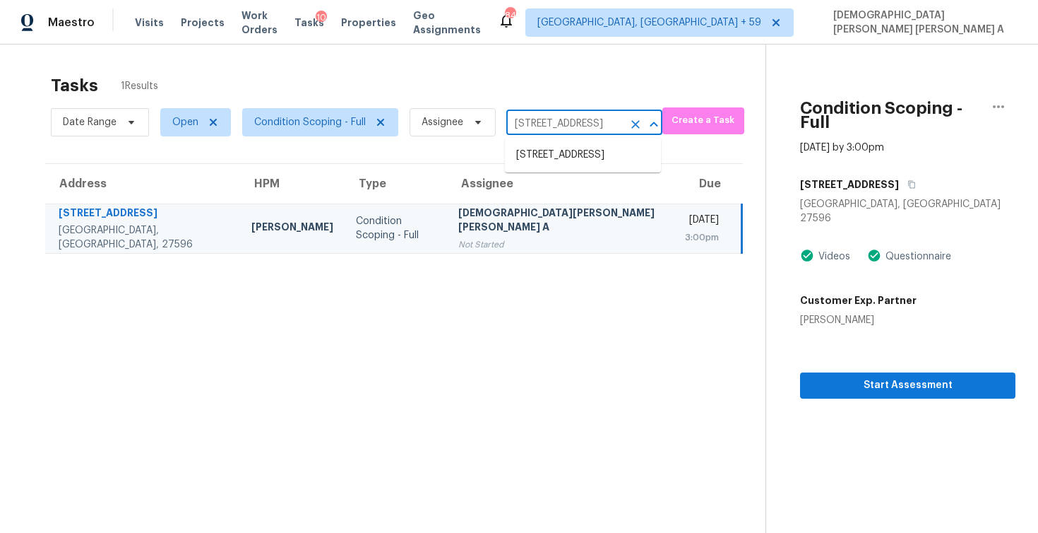
click at [564, 115] on input "7704 Zebulon Rd, Youngsville, NC 27596" at bounding box center [564, 124] width 117 height 22
paste input "214 Hemlock Dr Stockbridge, GA, 30281"
type input "214 Hemlock Dr Stockbridge, GA, 30281"
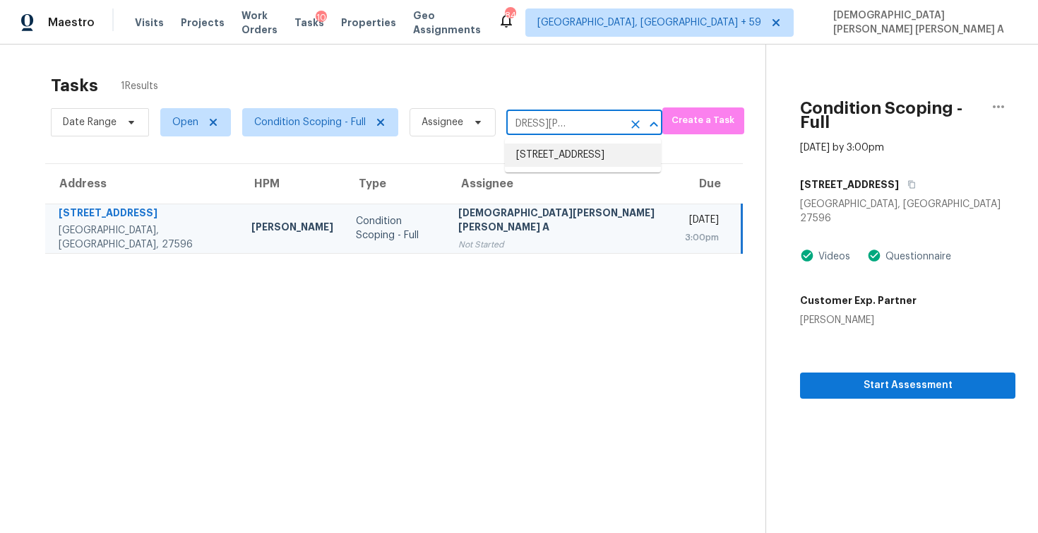
click at [554, 167] on li "214 Hemlock Dr, Stockbridge, GA 30281" at bounding box center [583, 154] width 156 height 23
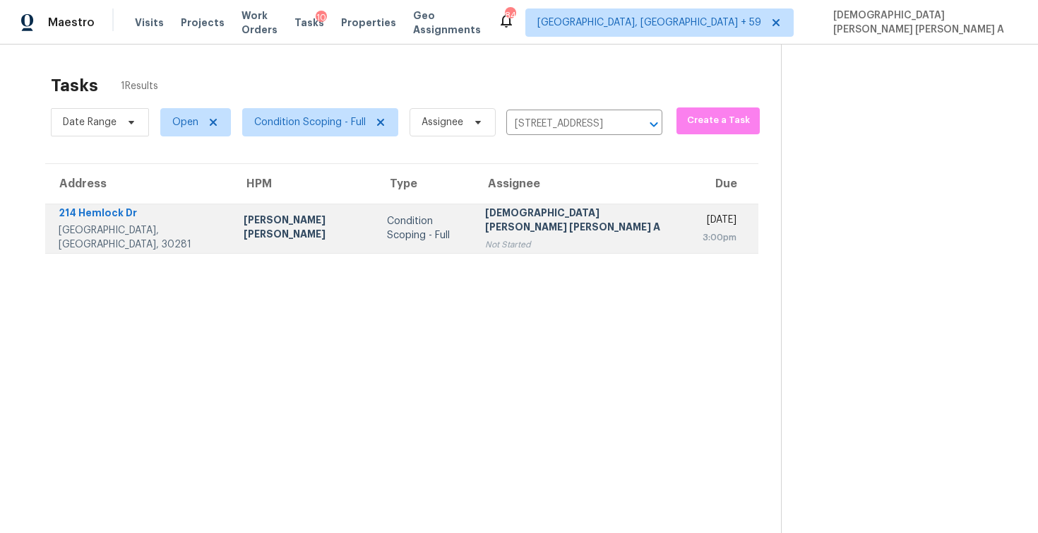
click at [572, 225] on td "Mohamed Azeem Mohsin A Not Started" at bounding box center [583, 227] width 218 height 49
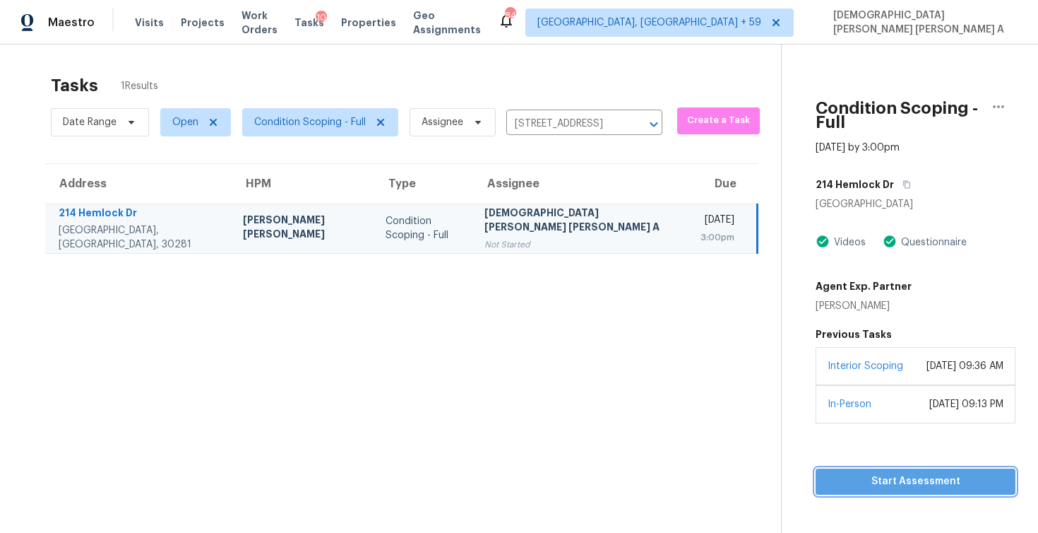
click at [827, 473] on span "Start Assessment" at bounding box center [915, 482] width 177 height 18
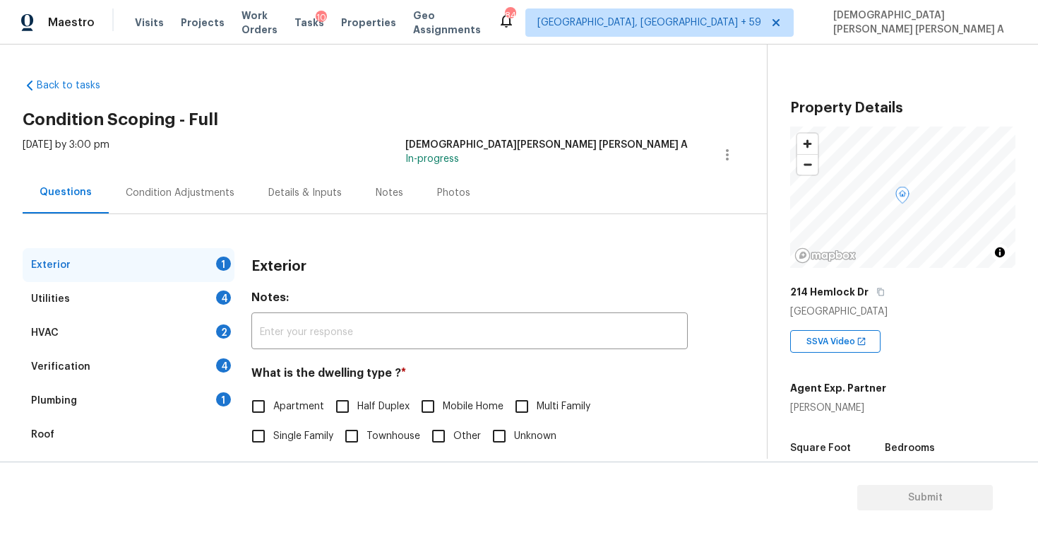
scroll to position [90, 0]
